Goal: Task Accomplishment & Management: Use online tool/utility

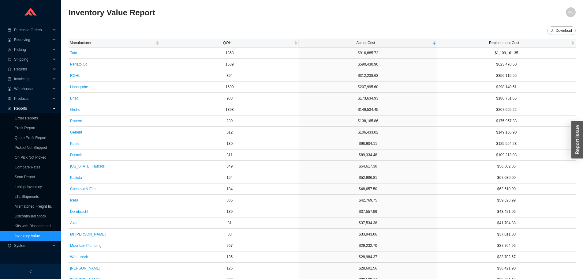
click at [30, 236] on link "Inventory Value" at bounding box center [27, 236] width 25 height 4
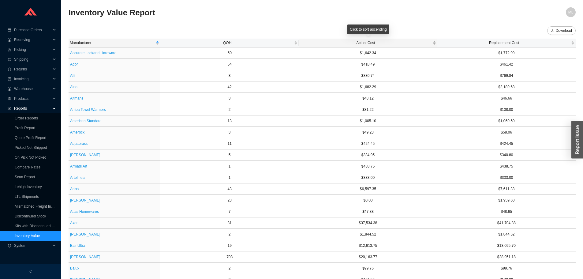
click at [365, 43] on span "Actual Cost" at bounding box center [365, 43] width 131 height 6
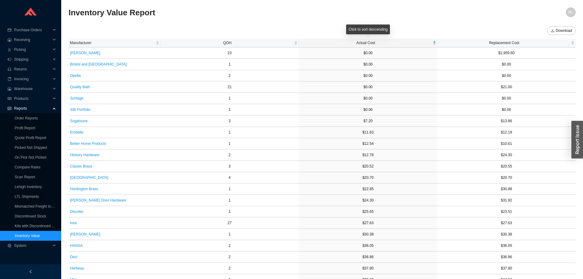
click at [365, 41] on span "Actual Cost" at bounding box center [365, 43] width 131 height 6
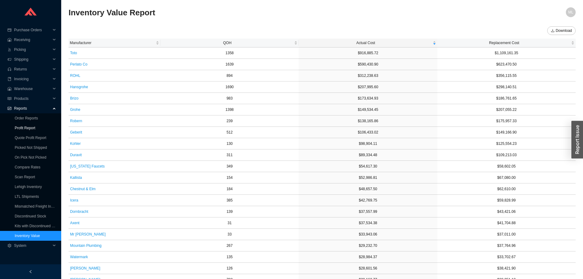
click at [20, 128] on link "Profit Report" at bounding box center [25, 128] width 21 height 4
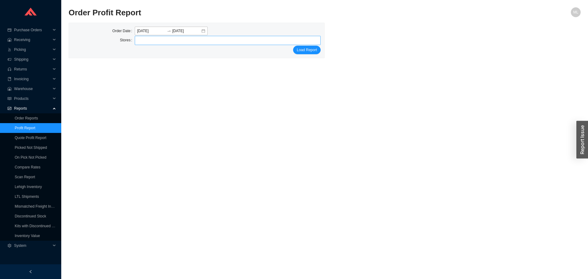
click at [173, 39] on div at bounding box center [225, 40] width 179 height 9
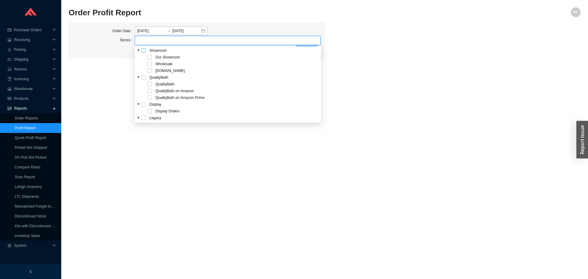
click at [144, 51] on span at bounding box center [144, 50] width 4 height 4
click at [361, 51] on div "Order Date [DATE] [DATE] Stores Our Showroom Wholesale [DOMAIN_NAME] Load Report" at bounding box center [325, 41] width 512 height 36
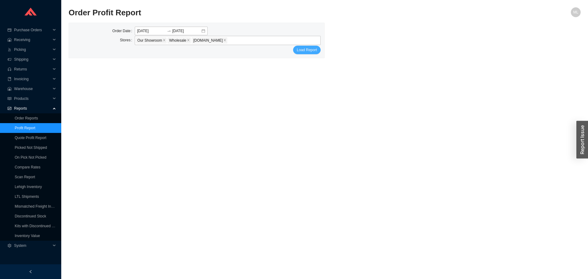
click at [301, 47] on span "Load Report" at bounding box center [307, 50] width 20 height 6
